Goal: Complete application form

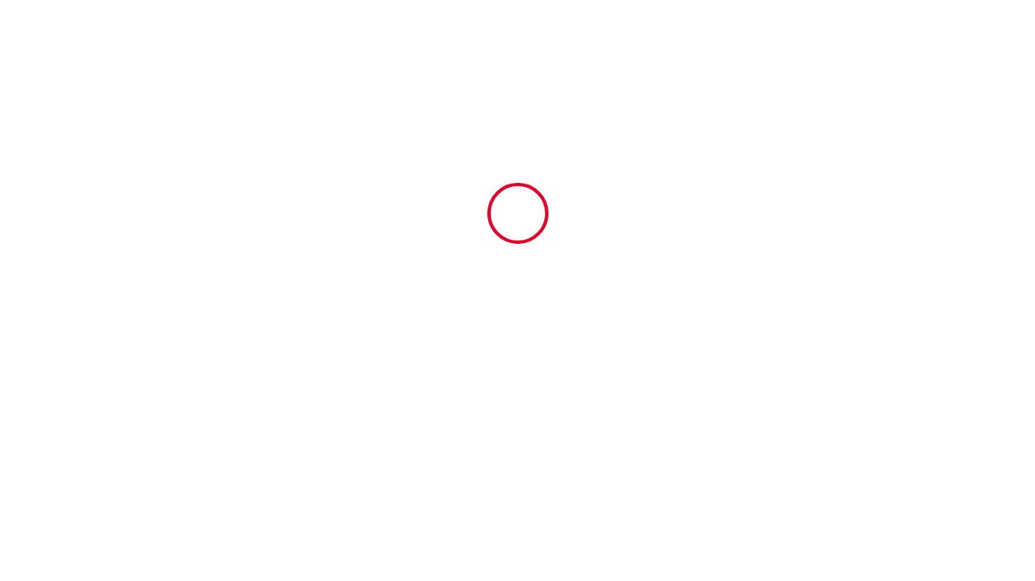
type input "6699725"
type input "F4 au calme avec parking gratuit"
type input "[STREET_ADDRESS][PERSON_NAME]"
type input "57000"
type input "[GEOGRAPHIC_DATA]"
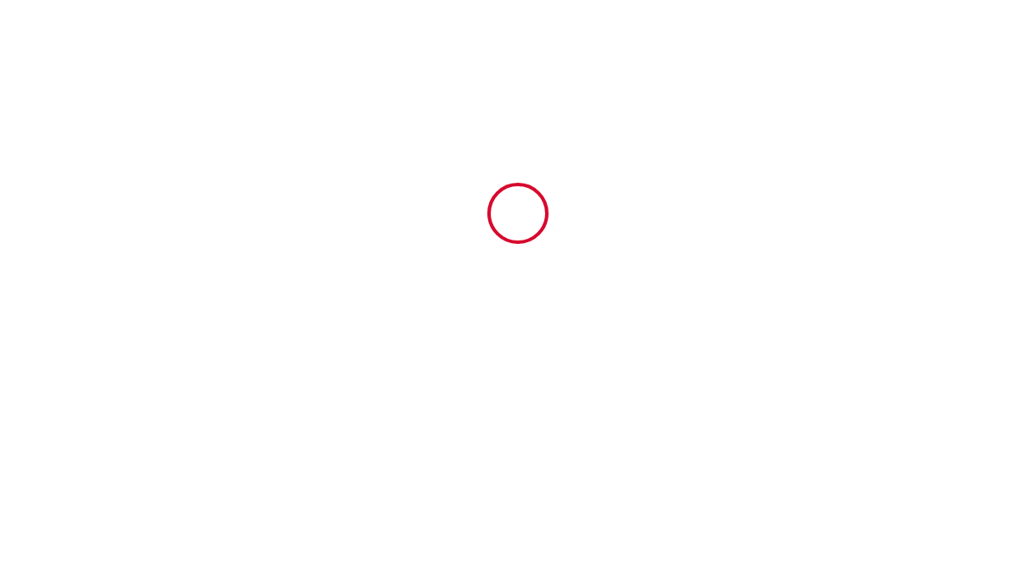
type input "[GEOGRAPHIC_DATA]"
type input "[DATE]"
type input "6"
type input "0"
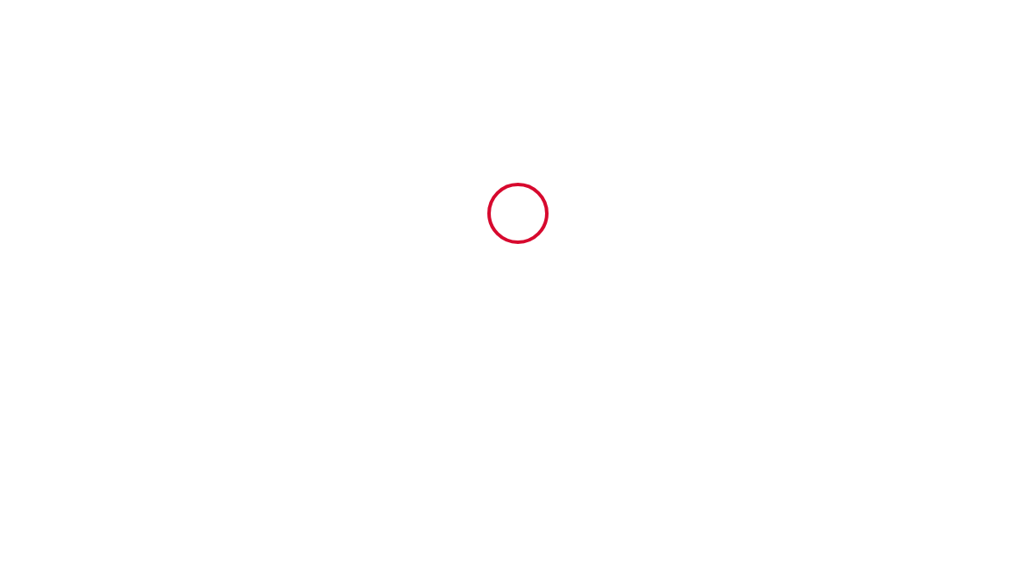
type input "300"
type input "242.44"
type input "[PERSON_NAME]"
type input "LE"
type input "[GEOGRAPHIC_DATA]"
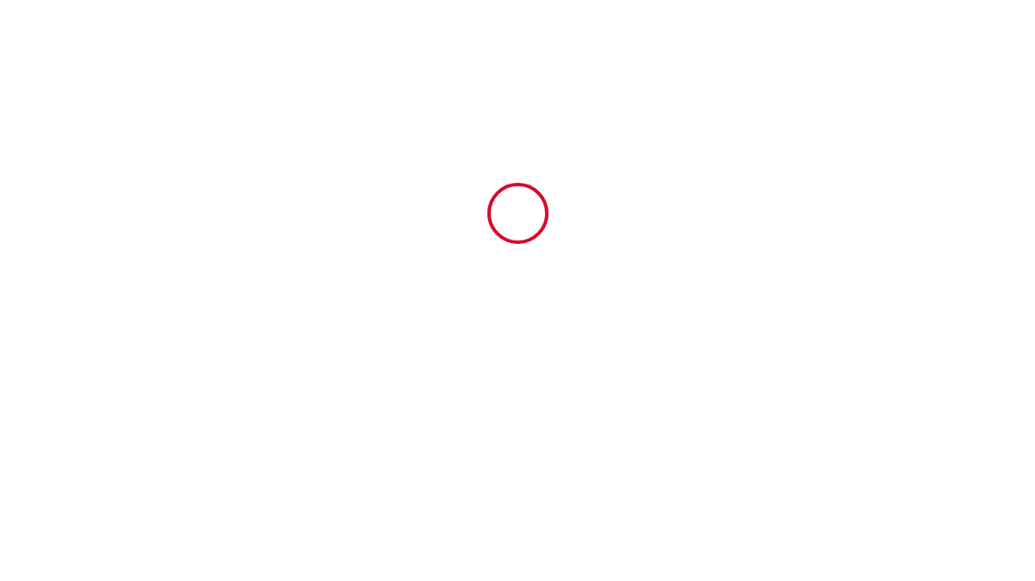
type input "[EMAIL_ADDRESS][DOMAIN_NAME]"
type input "[PERSON_NAME]"
type input "Kambau"
type input "[STREET_ADDRESS]"
type input "[GEOGRAPHIC_DATA]"
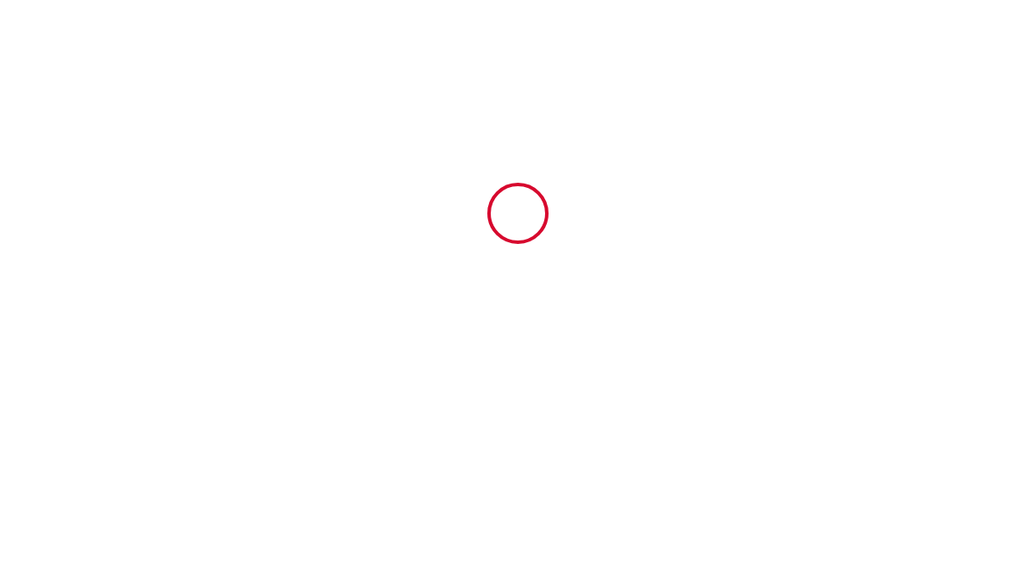
type input "[EMAIL_ADDRESS][DOMAIN_NAME]"
type input "[PHONE_NUMBER]"
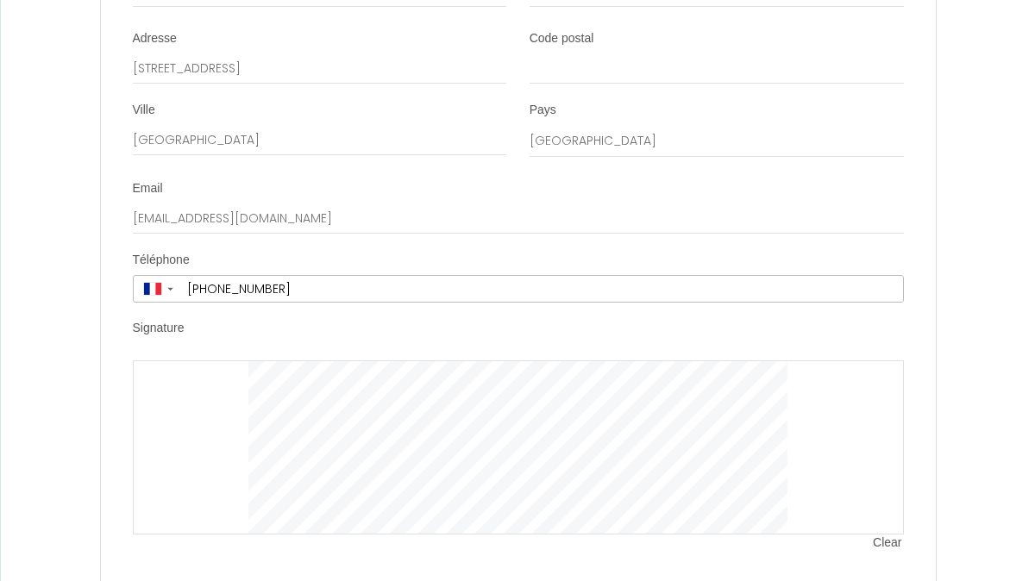
scroll to position [3516, 0]
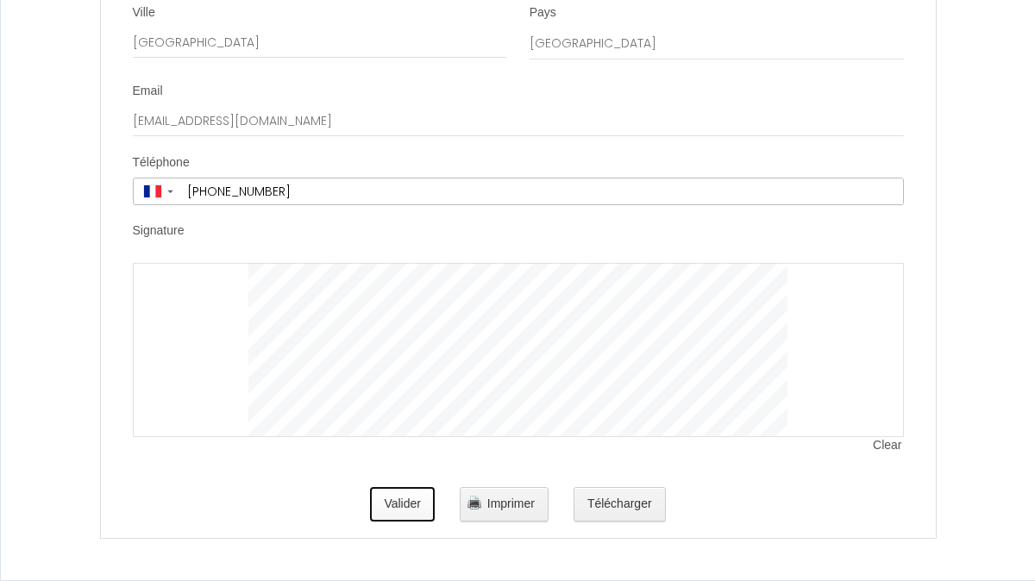
click at [398, 502] on button "Valider" at bounding box center [402, 504] width 65 height 35
click at [882, 446] on span "Clear" at bounding box center [888, 445] width 30 height 17
click at [890, 447] on span "Clear" at bounding box center [888, 445] width 30 height 17
click at [889, 445] on span "Clear" at bounding box center [888, 445] width 30 height 17
click at [884, 442] on span "Clear" at bounding box center [888, 445] width 30 height 17
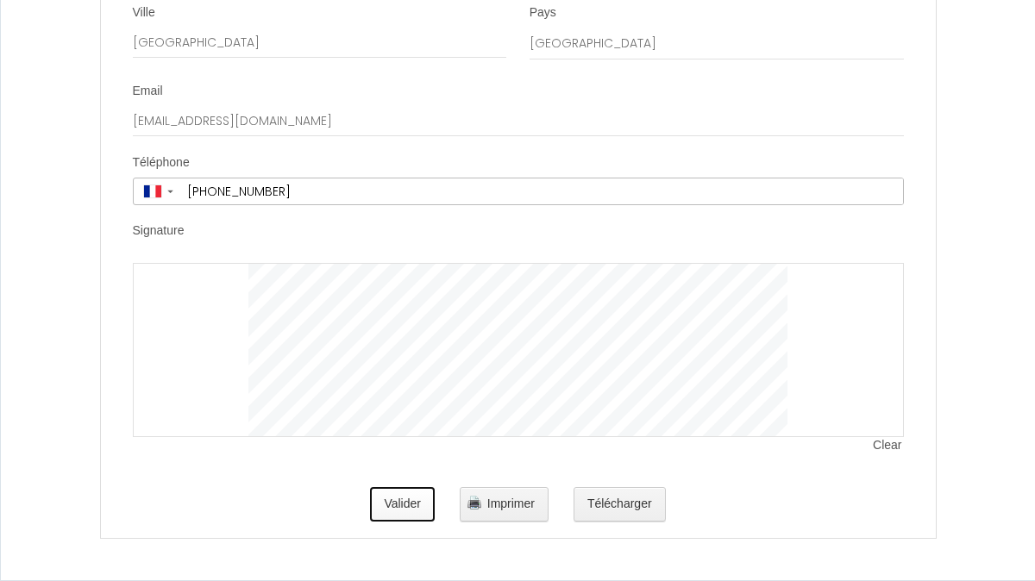
click at [414, 511] on button "Valider" at bounding box center [402, 504] width 65 height 35
click at [392, 505] on button "Valider" at bounding box center [402, 504] width 65 height 35
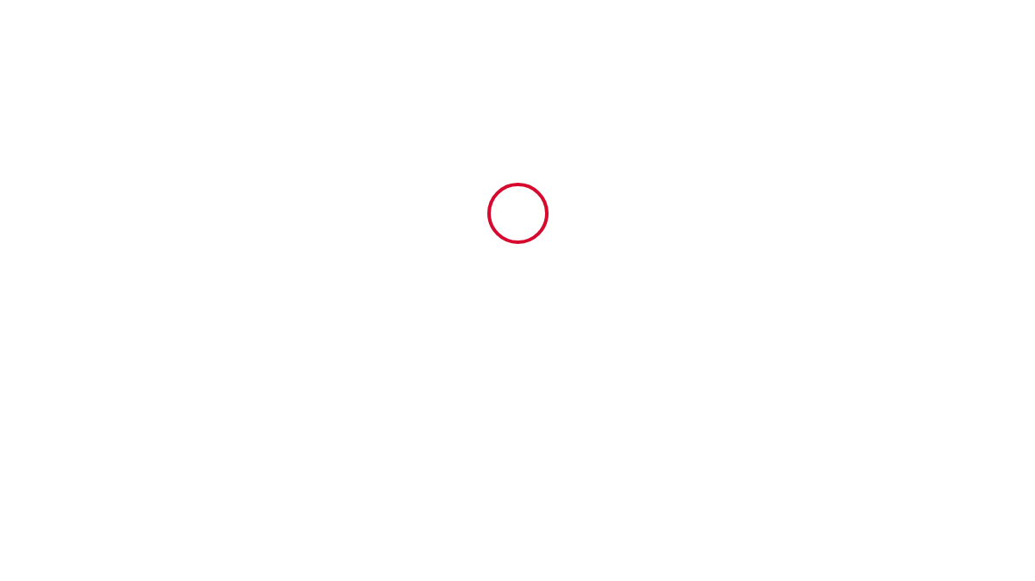
scroll to position [0, 0]
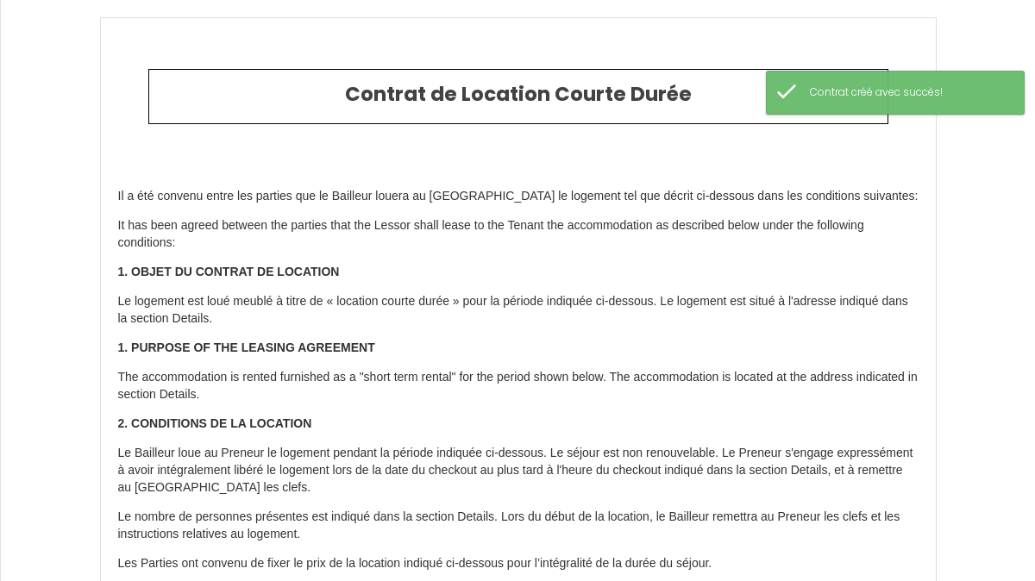
type input "65"
